Goal: Task Accomplishment & Management: Use online tool/utility

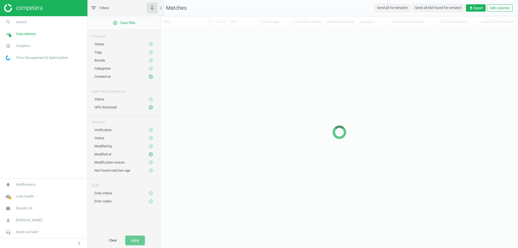
scroll to position [4, 4]
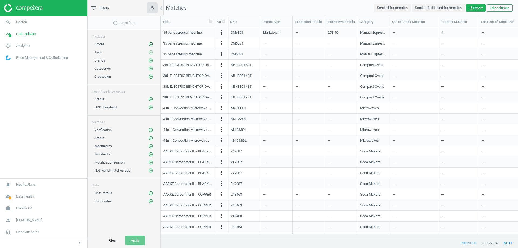
click at [149, 44] on icon "add_circle_outline" at bounding box center [150, 44] width 5 height 5
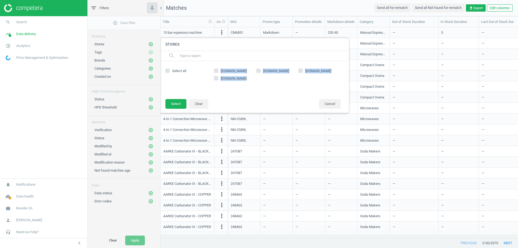
drag, startPoint x: 220, startPoint y: 70, endPoint x: 256, endPoint y: 81, distance: 37.4
click at [256, 81] on div "amazon.ca bestbuy.ca canadiantire.ca breville.com" at bounding box center [277, 79] width 132 height 27
copy div "amazon.ca bestbuy.ca canadiantire.ca breville.com"
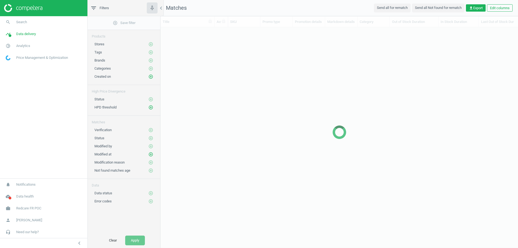
scroll to position [202, 354]
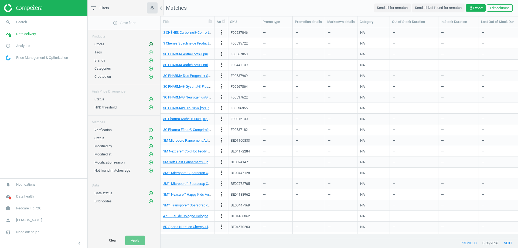
click at [151, 45] on icon "add_circle_outline" at bounding box center [150, 44] width 5 height 5
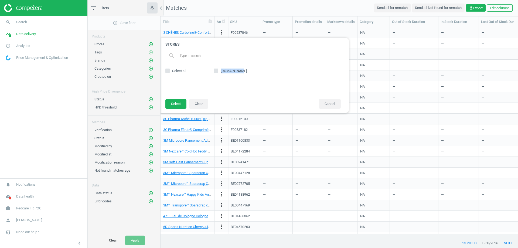
drag, startPoint x: 254, startPoint y: 73, endPoint x: 221, endPoint y: 72, distance: 32.9
click at [221, 72] on div "[DOMAIN_NAME]" at bounding box center [277, 79] width 132 height 27
copy span "[DOMAIN_NAME]"
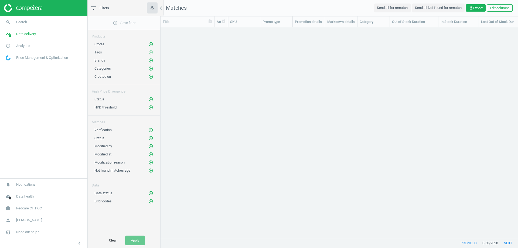
scroll to position [202, 354]
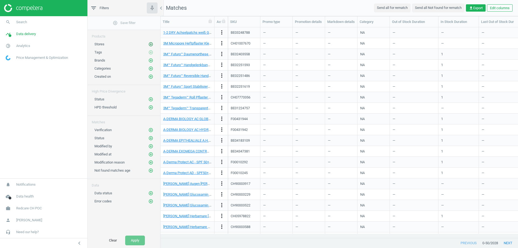
click at [151, 45] on icon "add_circle_outline" at bounding box center [150, 44] width 5 height 5
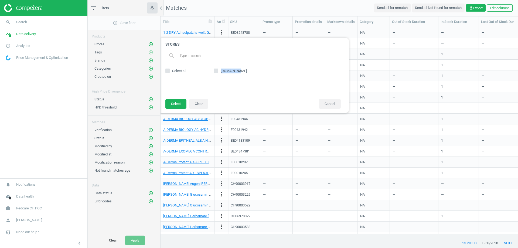
drag, startPoint x: 242, startPoint y: 70, endPoint x: 221, endPoint y: 70, distance: 21.6
click at [221, 70] on label "amavita.ch" at bounding box center [235, 71] width 42 height 5
copy span "amavita.ch"
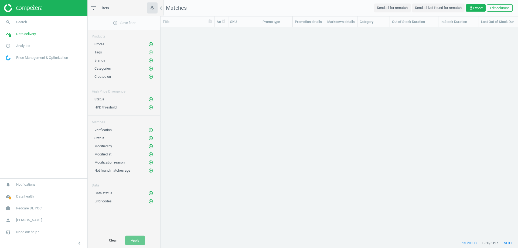
scroll to position [202, 354]
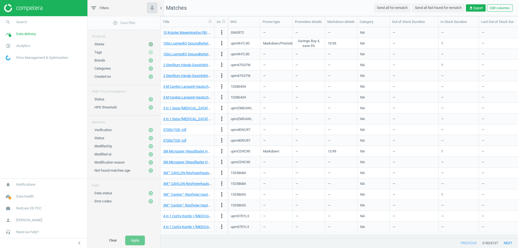
click at [152, 43] on icon "add_circle_outline" at bounding box center [150, 44] width 5 height 5
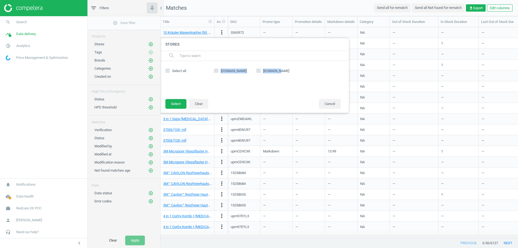
copy div "amazon.de google.de"
drag, startPoint x: 220, startPoint y: 70, endPoint x: 282, endPoint y: 73, distance: 61.9
click at [282, 73] on div "amazon.de google.de" at bounding box center [277, 79] width 132 height 27
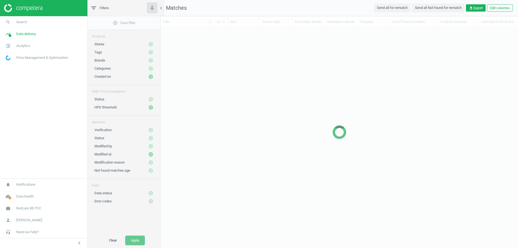
scroll to position [202, 354]
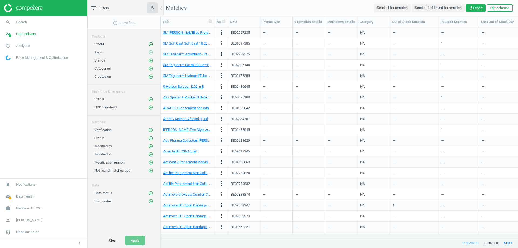
click at [151, 45] on icon "add_circle_outline" at bounding box center [150, 44] width 5 height 5
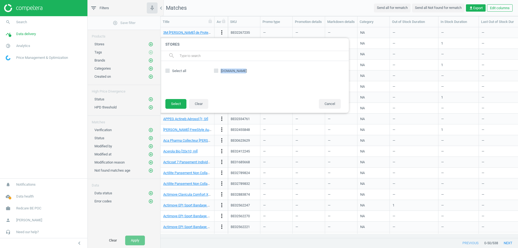
drag, startPoint x: 220, startPoint y: 70, endPoint x: 246, endPoint y: 75, distance: 26.0
click at [246, 75] on div "newpharma.be" at bounding box center [277, 79] width 132 height 27
copy span "newpharma.be"
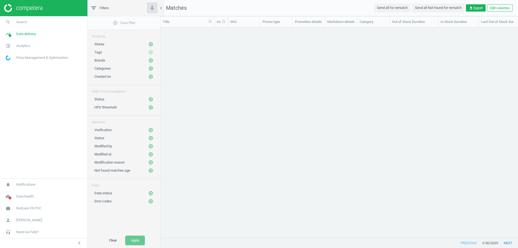
scroll to position [202, 354]
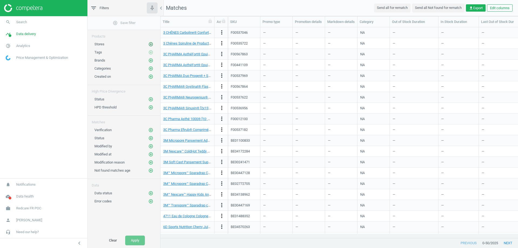
click at [151, 41] on div "Stores add_circle_outline" at bounding box center [124, 43] width 73 height 8
click at [151, 43] on icon "add_circle_outline" at bounding box center [150, 44] width 5 height 5
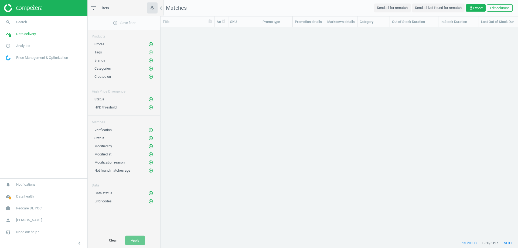
scroll to position [202, 354]
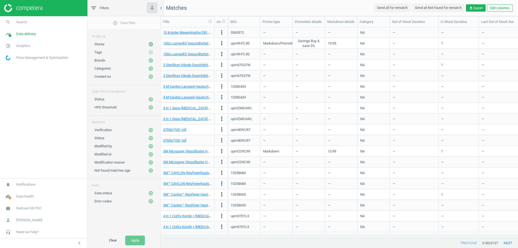
click at [151, 45] on icon "add_circle_outline" at bounding box center [150, 44] width 5 height 5
